Goal: Information Seeking & Learning: Learn about a topic

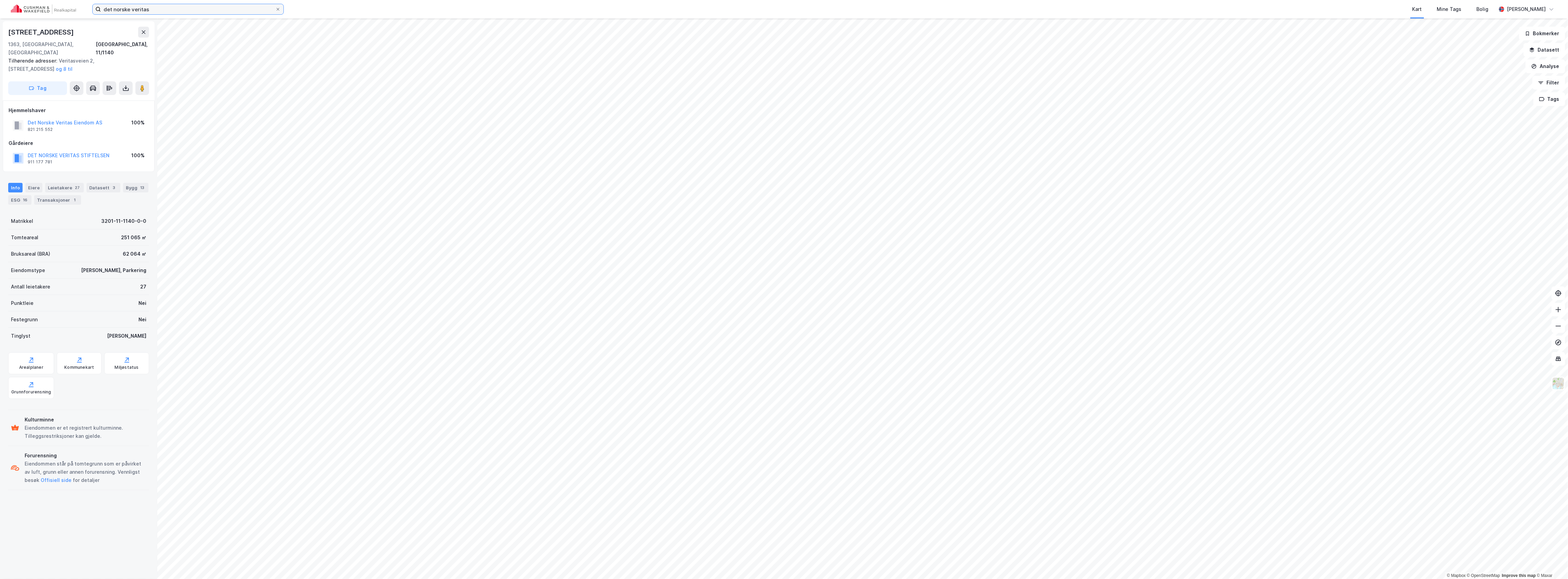
click at [186, 12] on input "det norske veritas" at bounding box center [187, 8] width 174 height 10
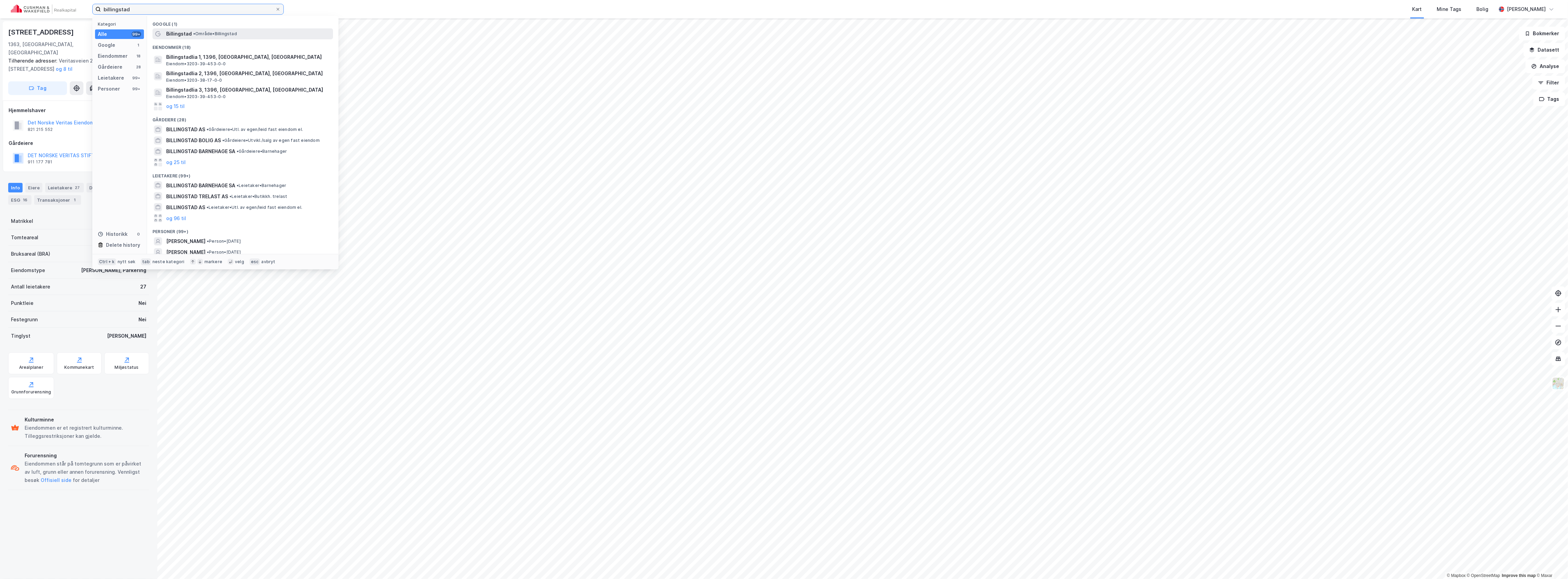
type input "billingstad"
click at [218, 34] on span "• Område • [GEOGRAPHIC_DATA]" at bounding box center [215, 34] width 44 height 5
